Goal: Navigation & Orientation: Find specific page/section

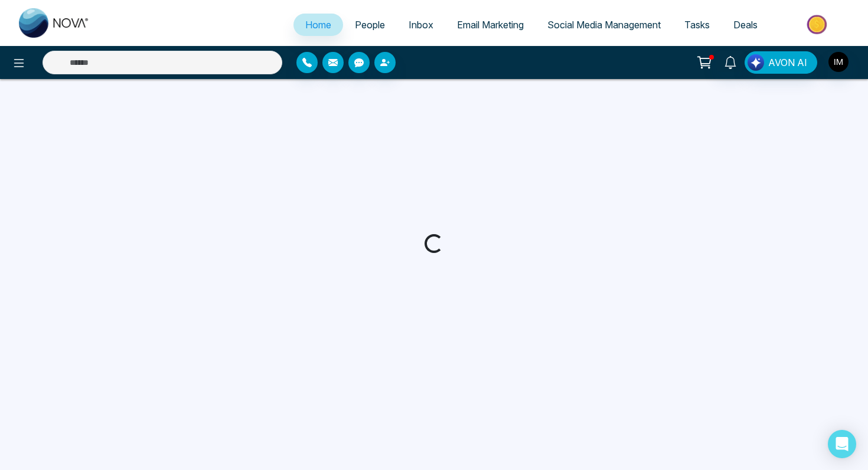
select select "*"
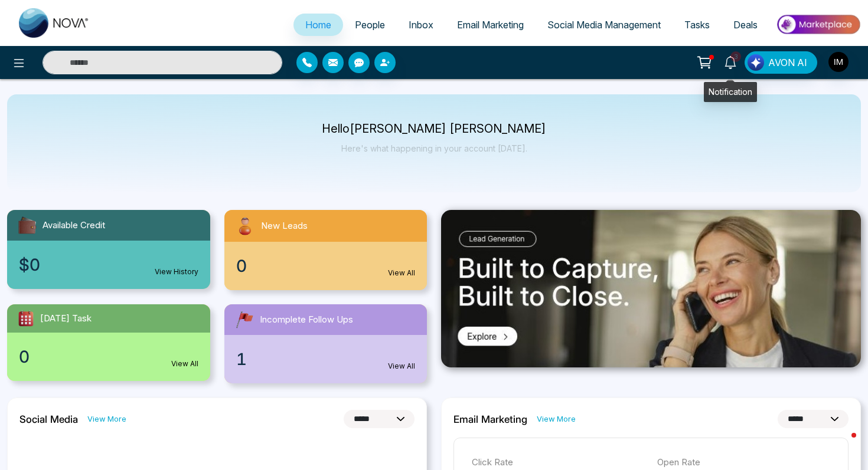
click at [726, 63] on icon at bounding box center [730, 62] width 13 height 13
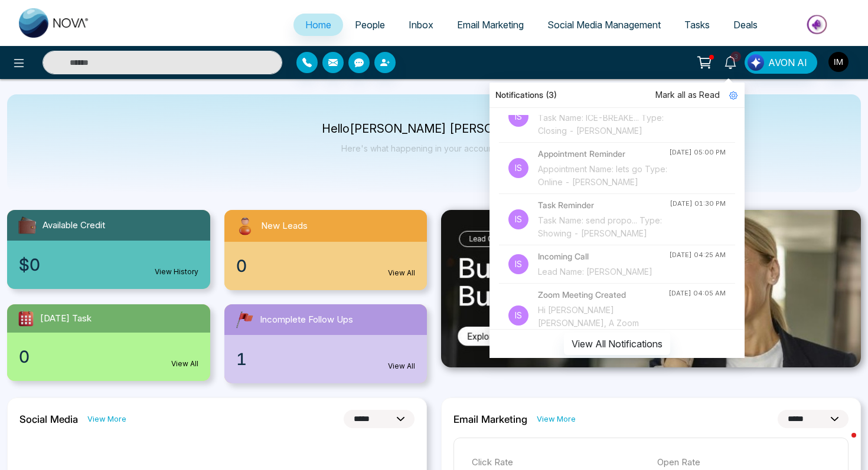
scroll to position [311, 0]
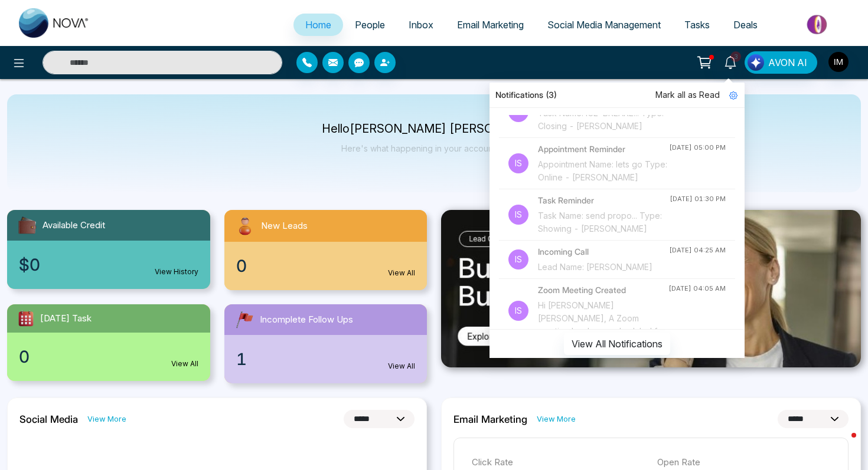
click at [785, 124] on div "Hello [PERSON_NAME] [PERSON_NAME] Here's what happening in your account [DATE]." at bounding box center [434, 143] width 854 height 98
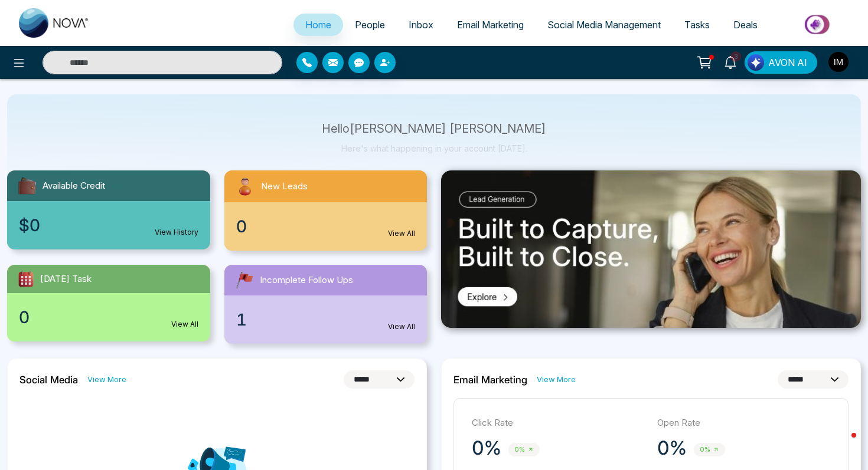
scroll to position [48, 0]
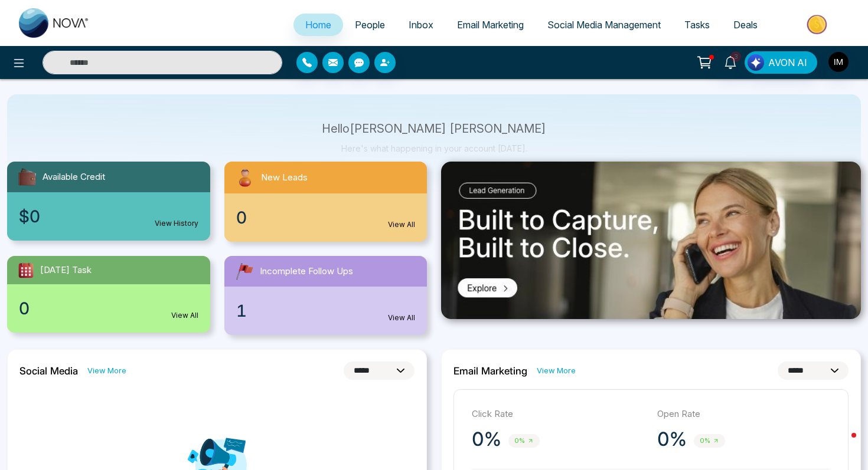
click at [708, 57] on icon at bounding box center [704, 62] width 17 height 17
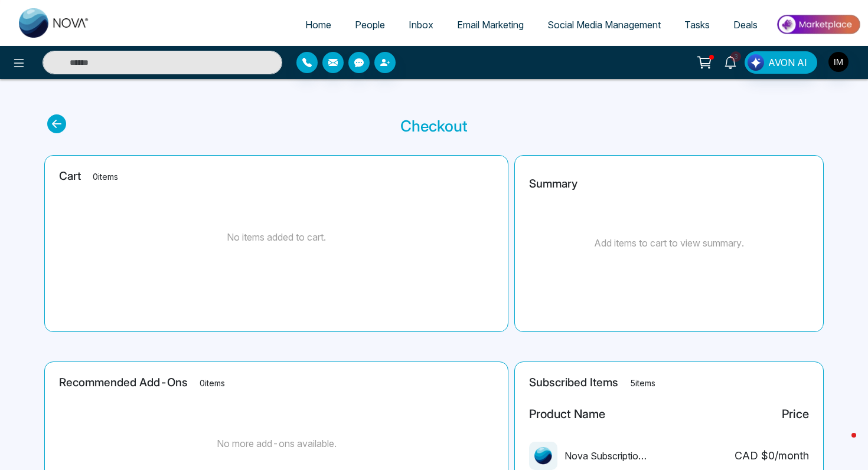
click at [738, 62] on link "3" at bounding box center [730, 61] width 28 height 21
click at [458, 116] on p "Checkout" at bounding box center [433, 126] width 67 height 23
click at [307, 17] on link "Home" at bounding box center [318, 25] width 50 height 22
select select "*"
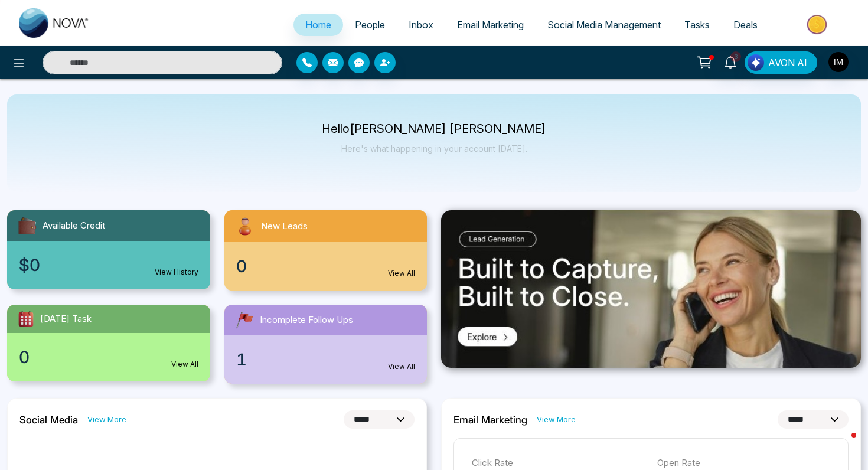
click at [370, 31] on link "People" at bounding box center [370, 25] width 54 height 22
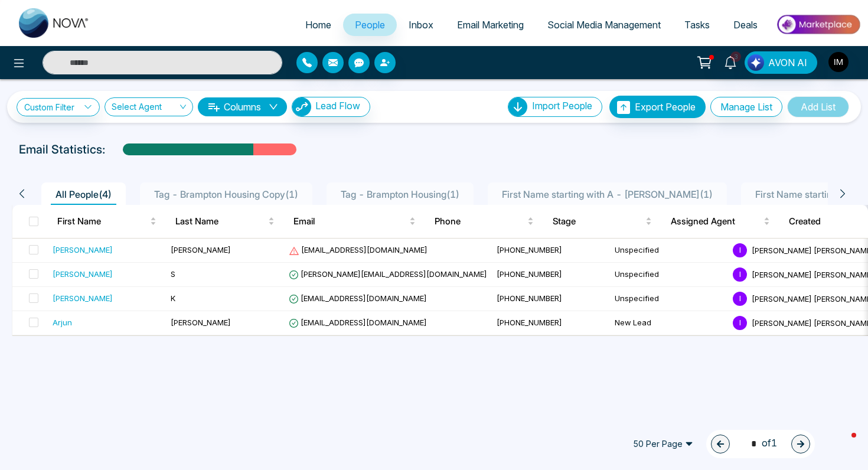
click at [367, 18] on link "People" at bounding box center [370, 25] width 54 height 22
click at [326, 99] on button "Lead Flow" at bounding box center [331, 107] width 79 height 20
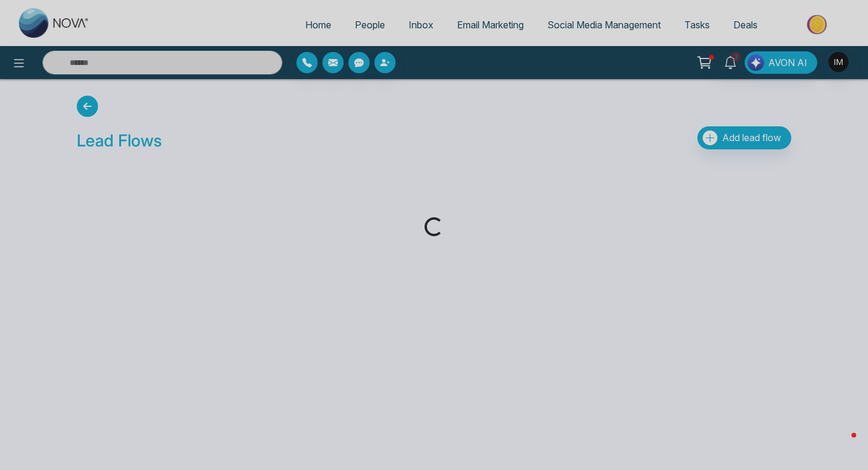
drag, startPoint x: 280, startPoint y: 104, endPoint x: 83, endPoint y: 76, distance: 199.3
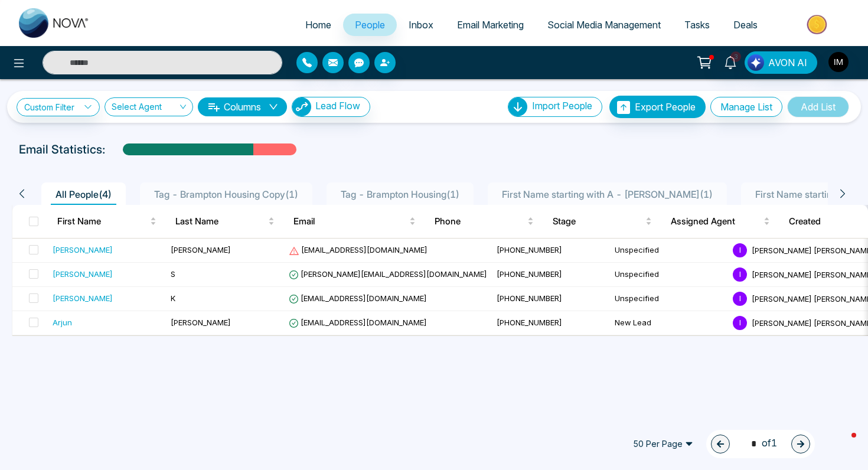
click at [439, 194] on span "Tag - Brampton Housing ( 1 )" at bounding box center [400, 194] width 128 height 12
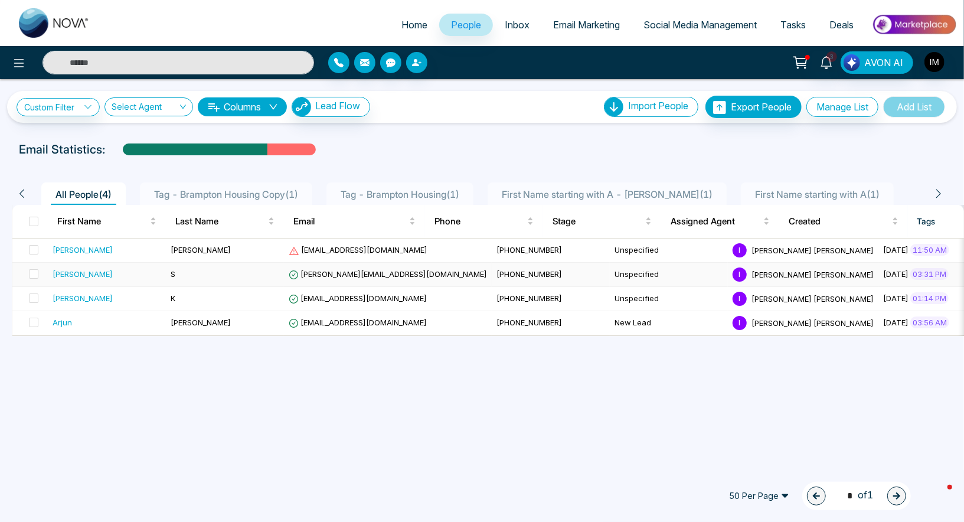
select select "*"
click at [289, 63] on input "text" at bounding box center [179, 63] width 272 height 24
type input "*******"
click at [389, 48] on div "******* 3 AVON AI" at bounding box center [482, 62] width 964 height 33
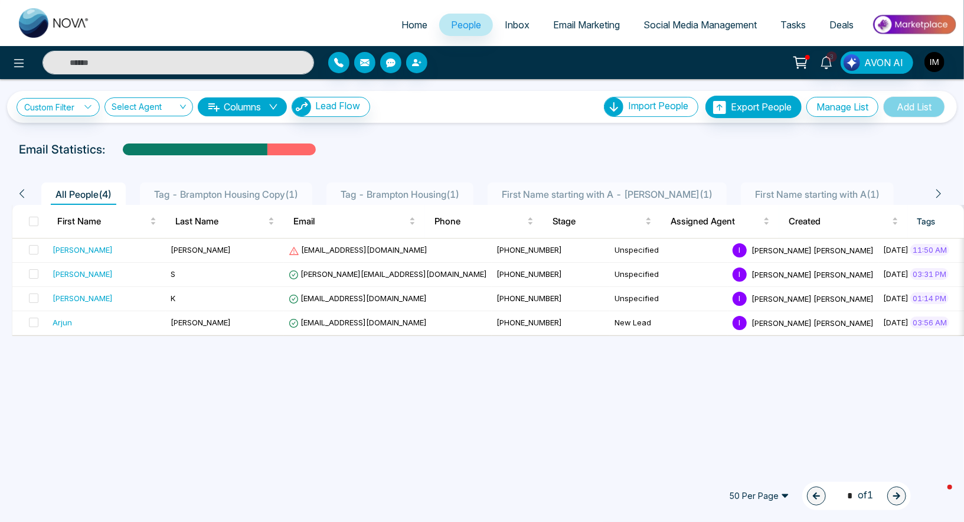
click at [397, 32] on link "Home" at bounding box center [415, 25] width 50 height 22
select select "*"
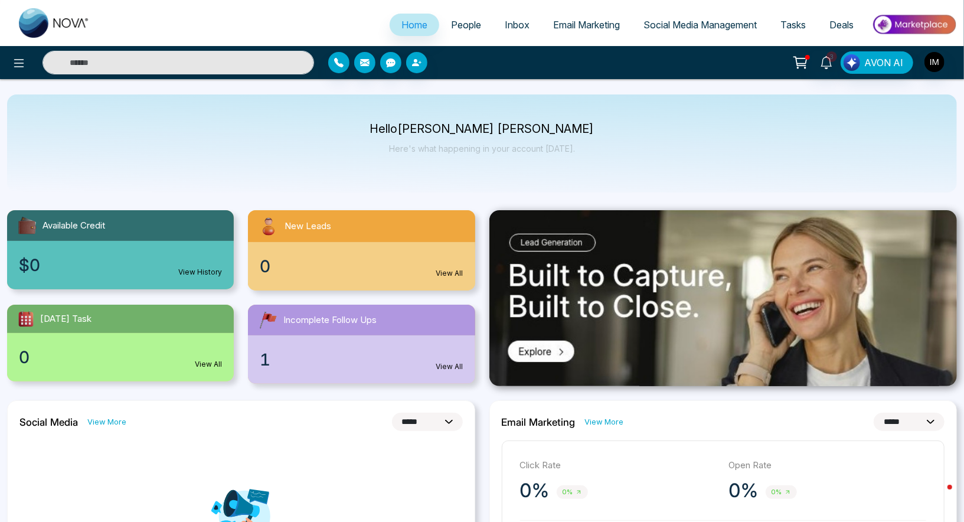
click at [827, 27] on link "Deals" at bounding box center [842, 25] width 48 height 22
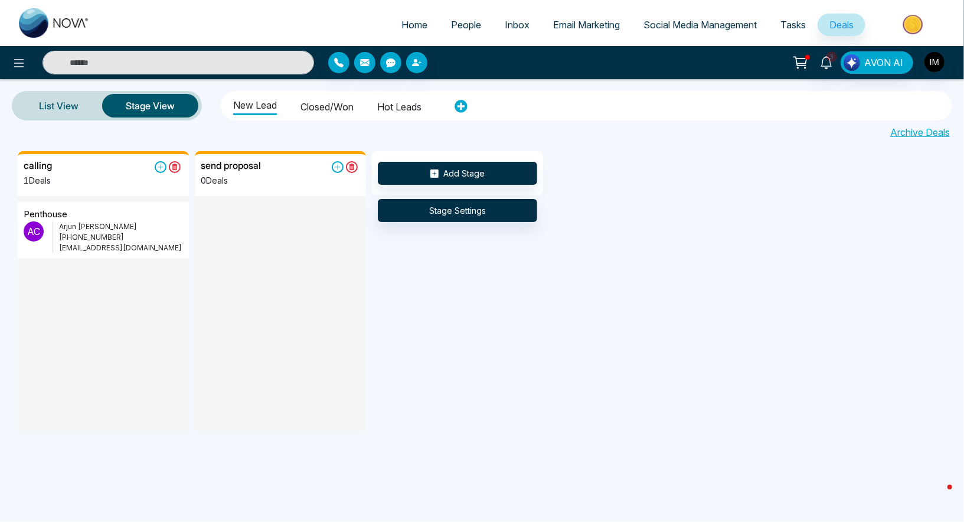
click at [407, 25] on span "Home" at bounding box center [414, 25] width 26 height 12
select select "*"
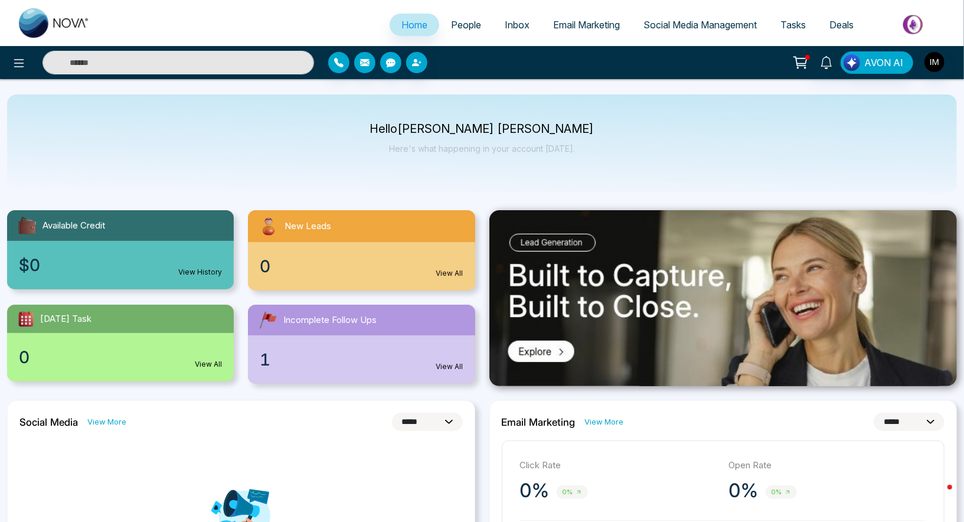
click at [796, 22] on span "Tasks" at bounding box center [792, 25] width 25 height 12
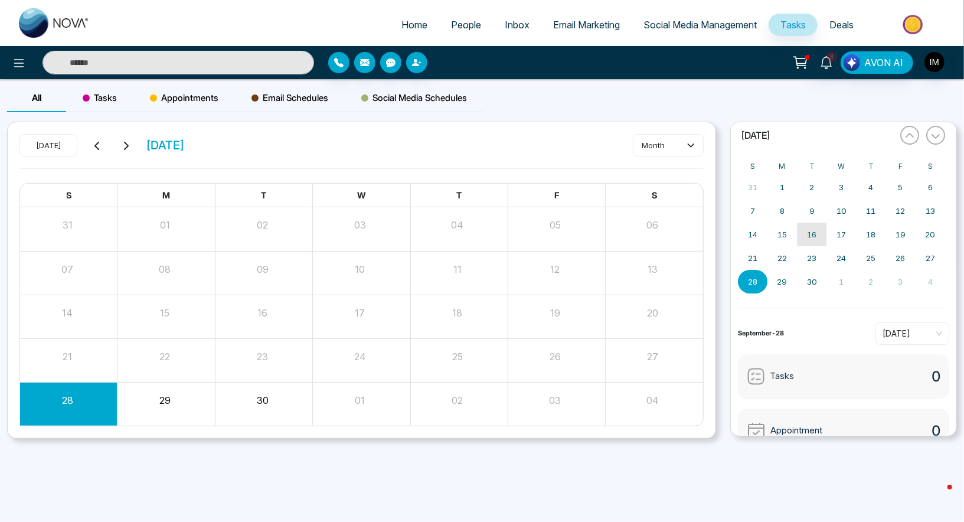
scroll to position [86, 0]
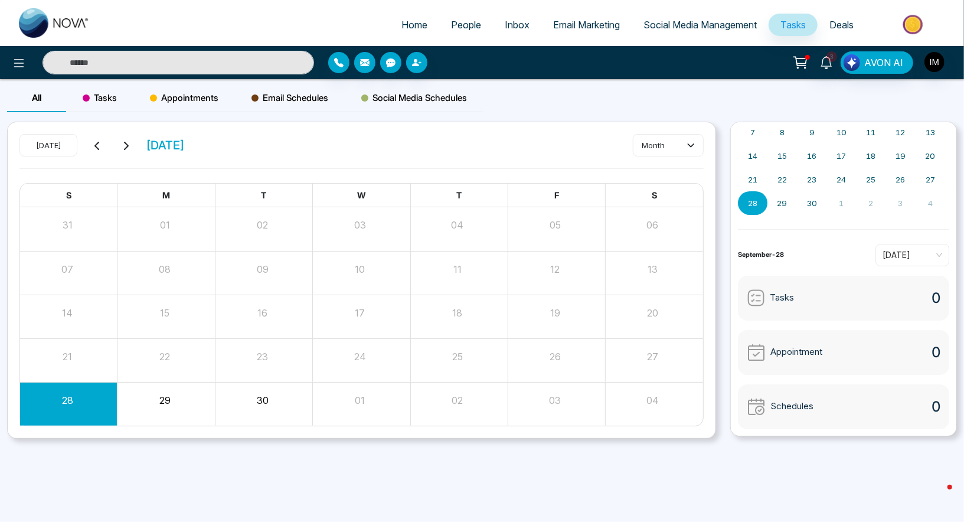
click at [566, 19] on span "Email Marketing" at bounding box center [586, 25] width 67 height 12
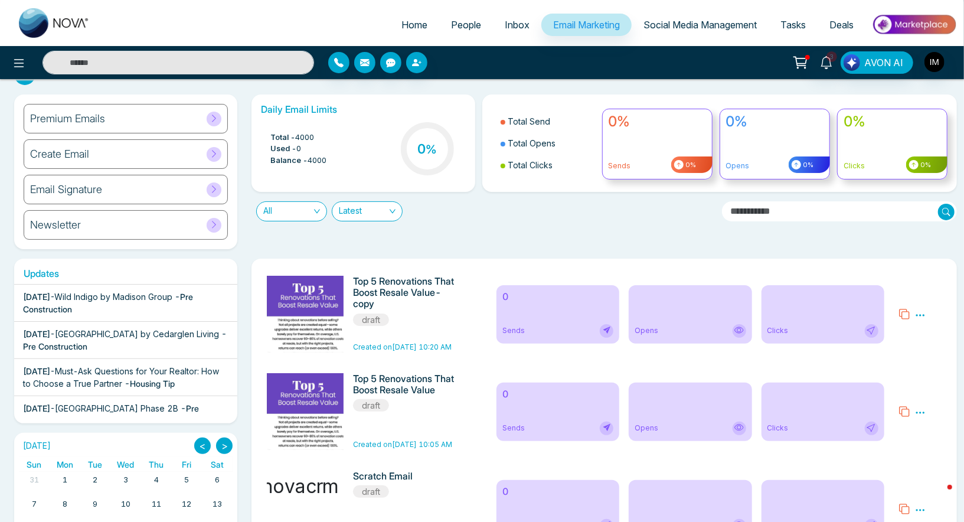
scroll to position [24, 0]
click at [742, 22] on span "Social Media Management" at bounding box center [699, 25] width 113 height 12
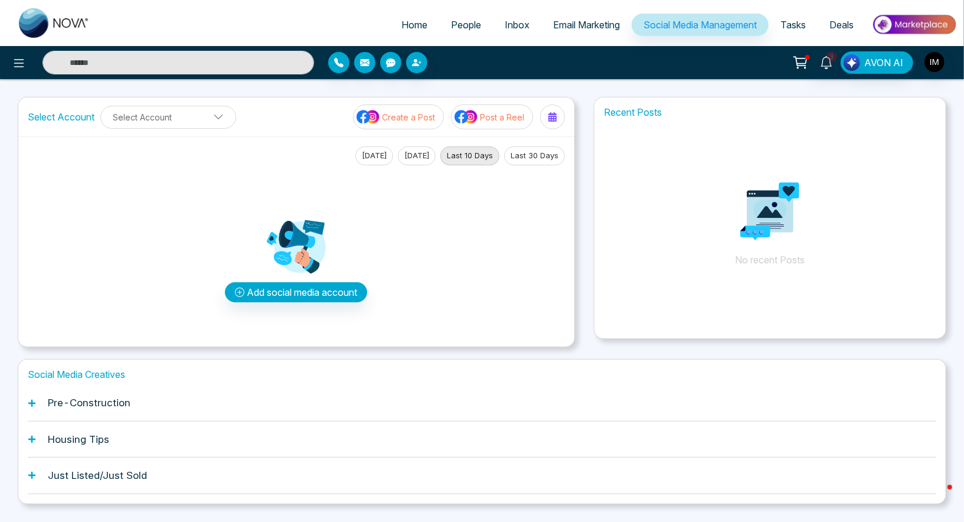
click at [451, 22] on span "People" at bounding box center [466, 25] width 30 height 12
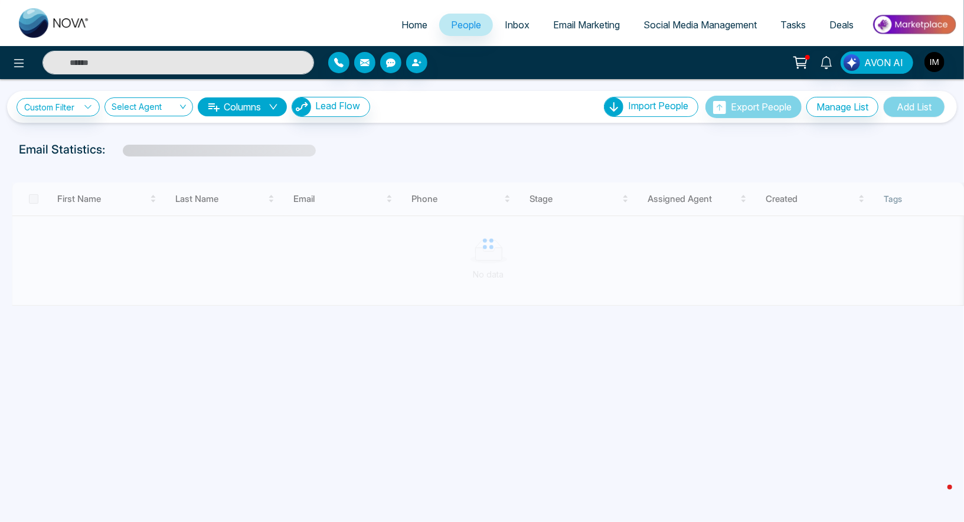
click at [416, 22] on span "Home" at bounding box center [414, 25] width 26 height 12
select select "*"
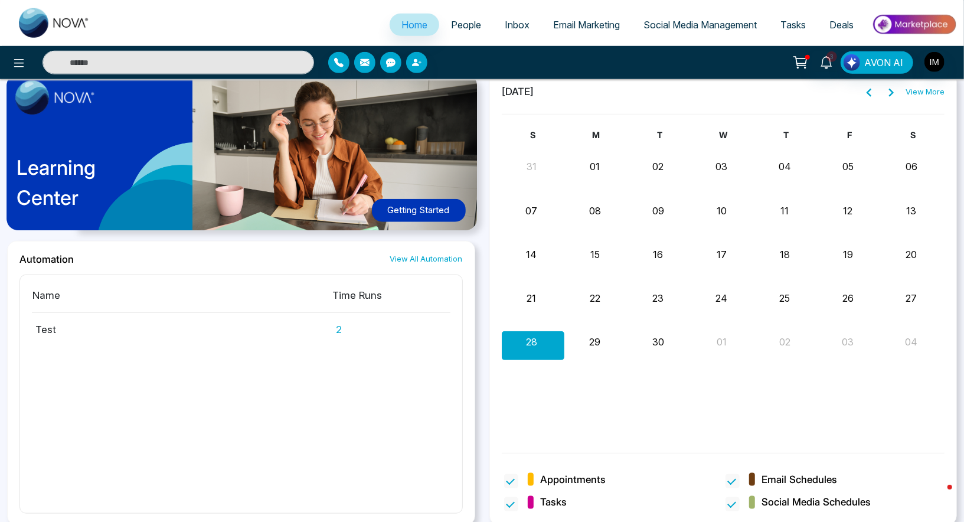
scroll to position [620, 0]
click at [701, 19] on span "Social Media Management" at bounding box center [699, 25] width 113 height 12
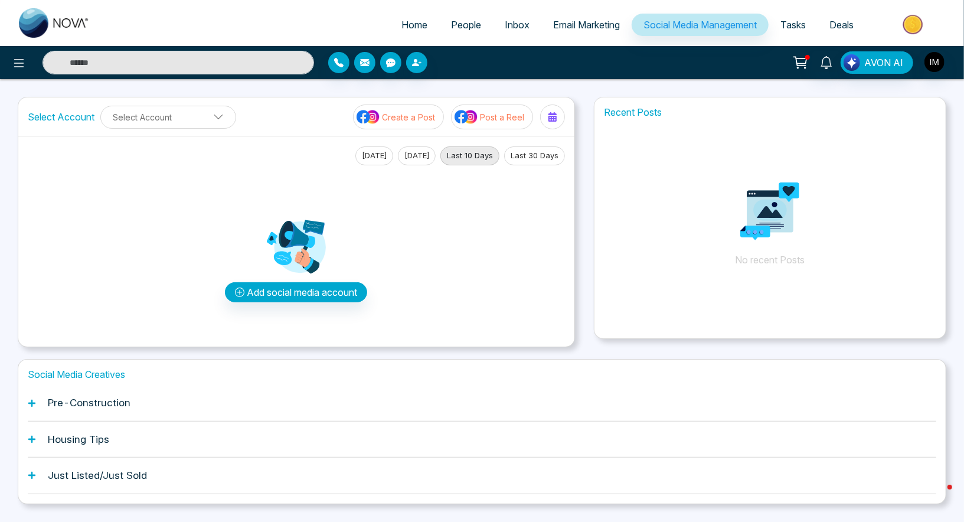
click at [607, 24] on span "Email Marketing" at bounding box center [586, 25] width 67 height 12
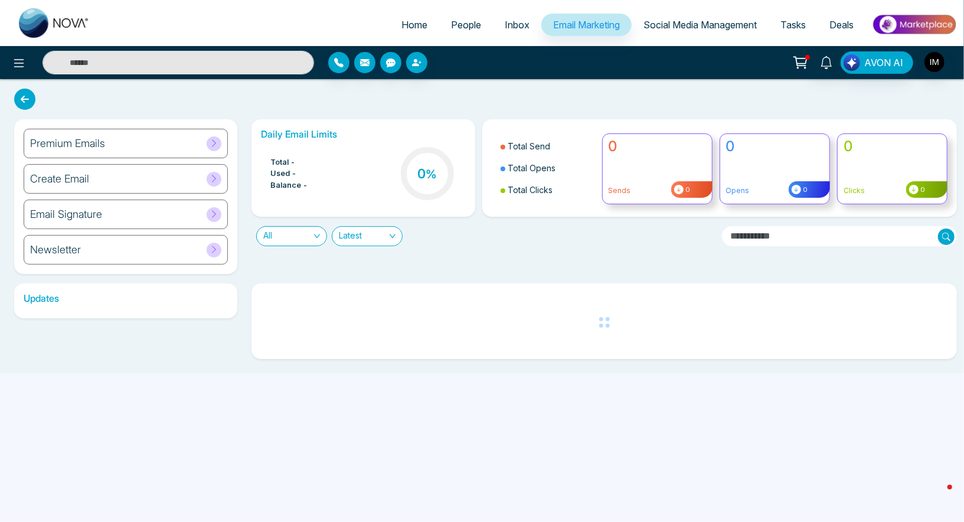
click at [493, 28] on link "Inbox" at bounding box center [517, 25] width 48 height 22
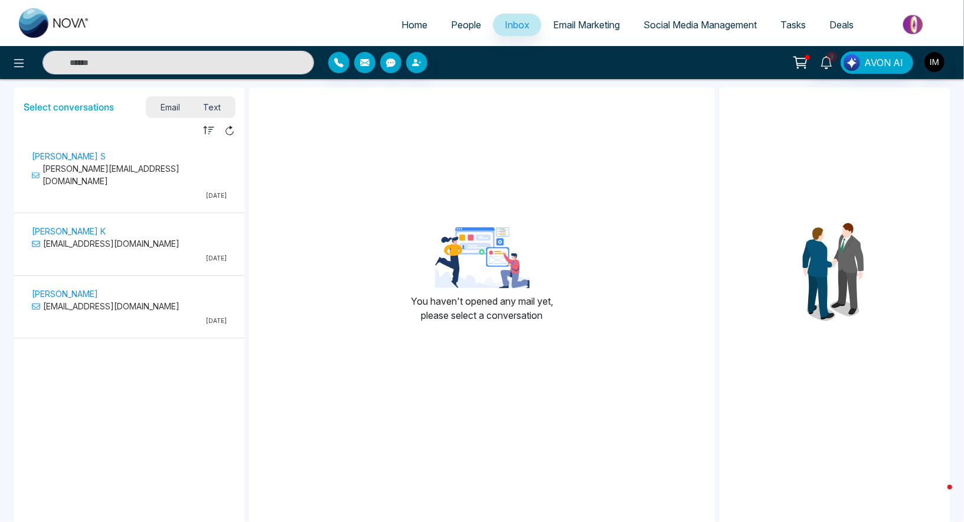
click at [463, 28] on span "People" at bounding box center [466, 25] width 30 height 12
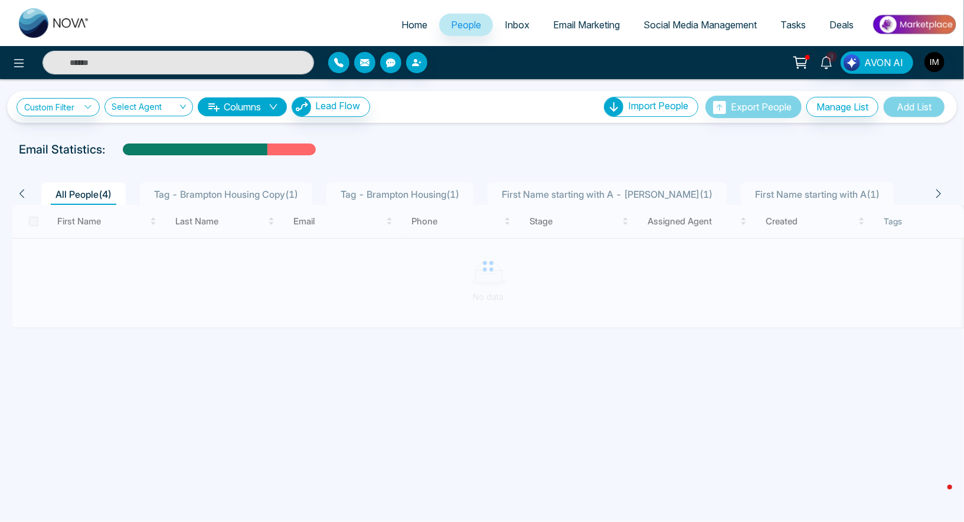
click at [512, 27] on span "Inbox" at bounding box center [517, 25] width 25 height 12
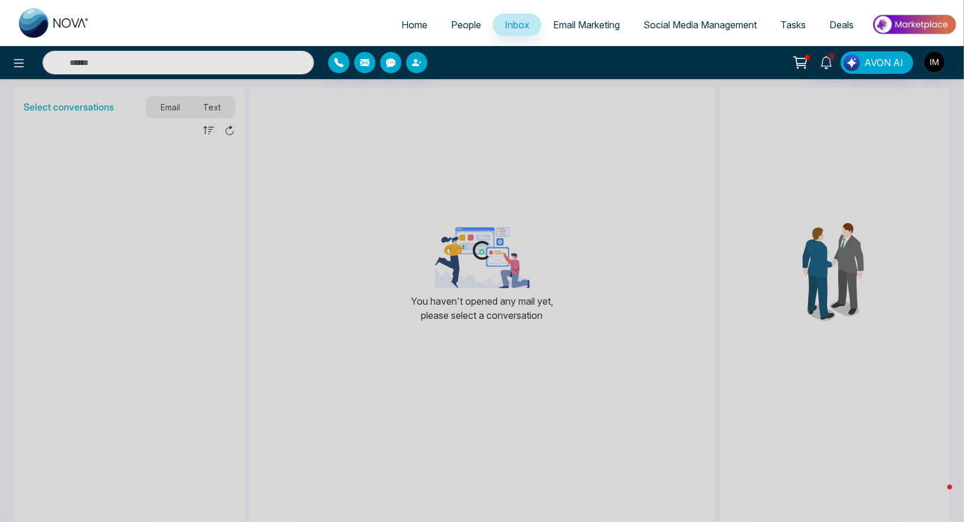
click at [672, 22] on span "Social Media Management" at bounding box center [699, 25] width 113 height 12
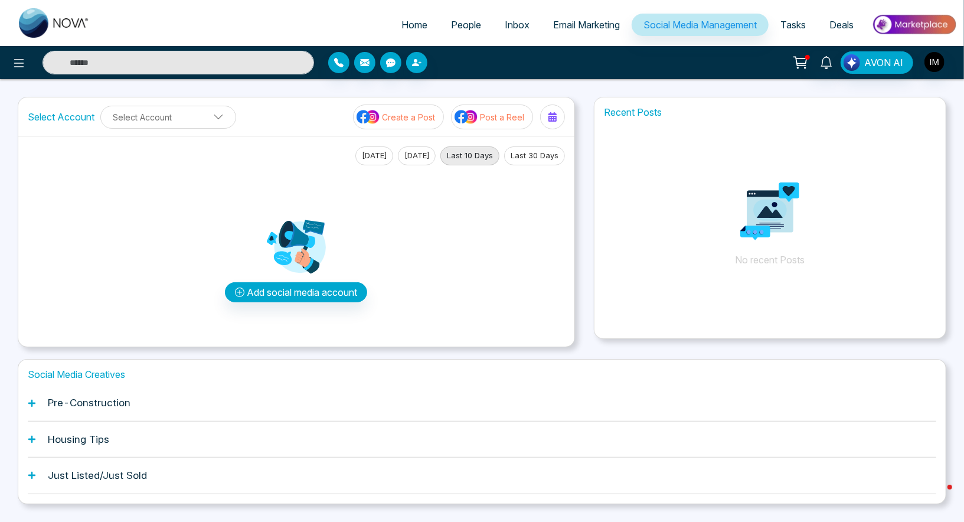
click at [814, 16] on link "Tasks" at bounding box center [793, 25] width 49 height 22
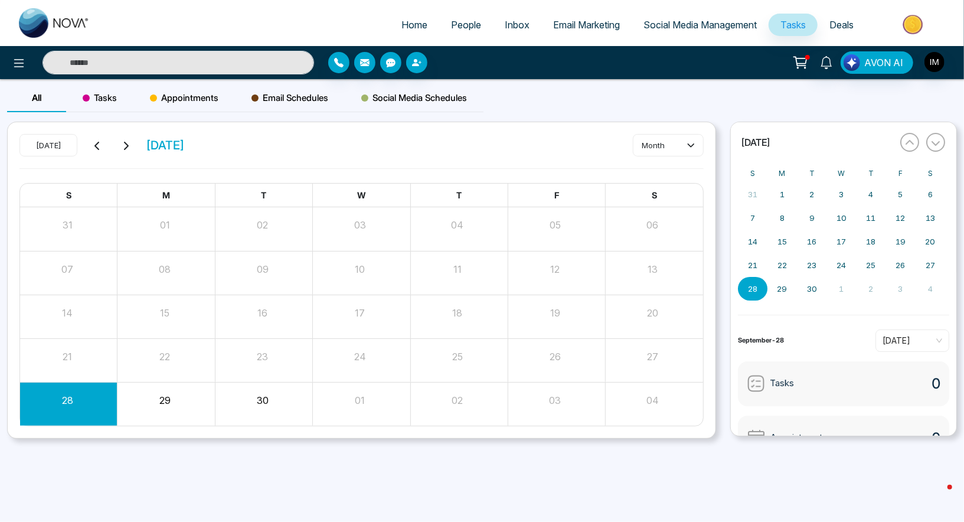
click at [847, 17] on link "Deals" at bounding box center [842, 25] width 48 height 22
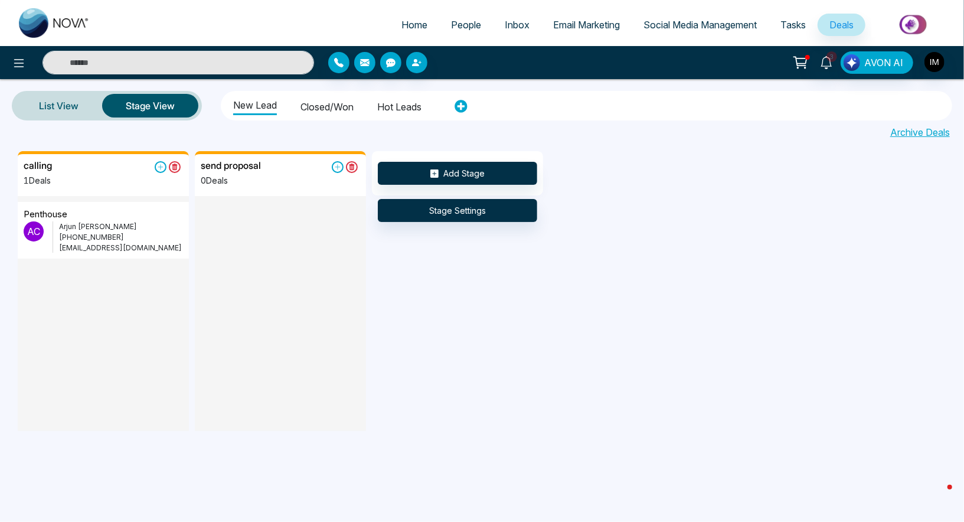
click at [323, 108] on li "Closed/won" at bounding box center [326, 105] width 53 height 20
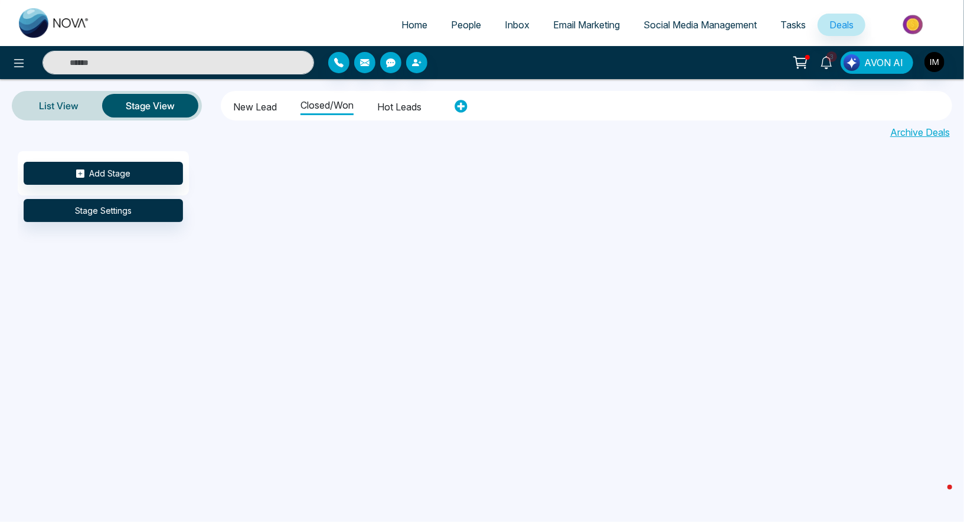
click at [411, 107] on li "Hot leads" at bounding box center [399, 105] width 44 height 20
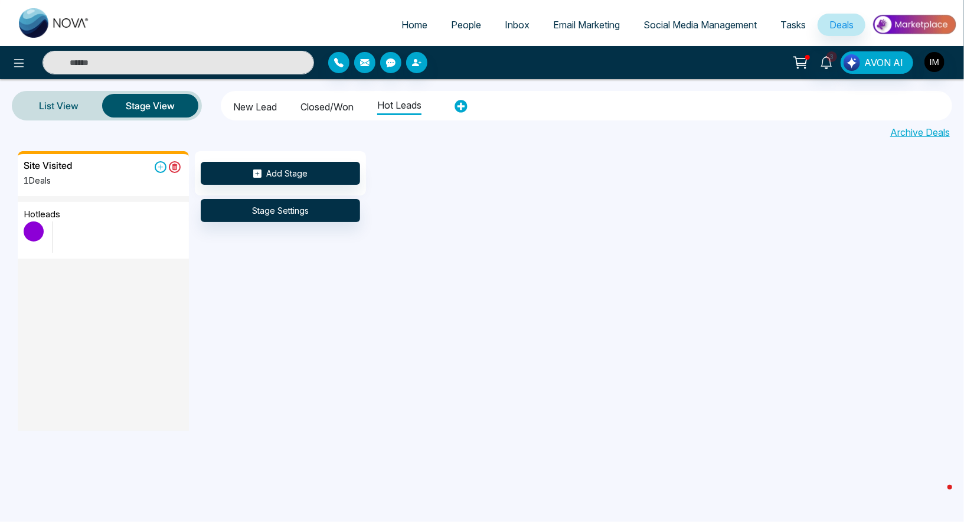
click at [270, 92] on div "New Lead Closed/won Hot leads" at bounding box center [586, 106] width 731 height 30
click at [417, 15] on link "Home" at bounding box center [415, 25] width 50 height 22
select select "*"
